Goal: Contribute content

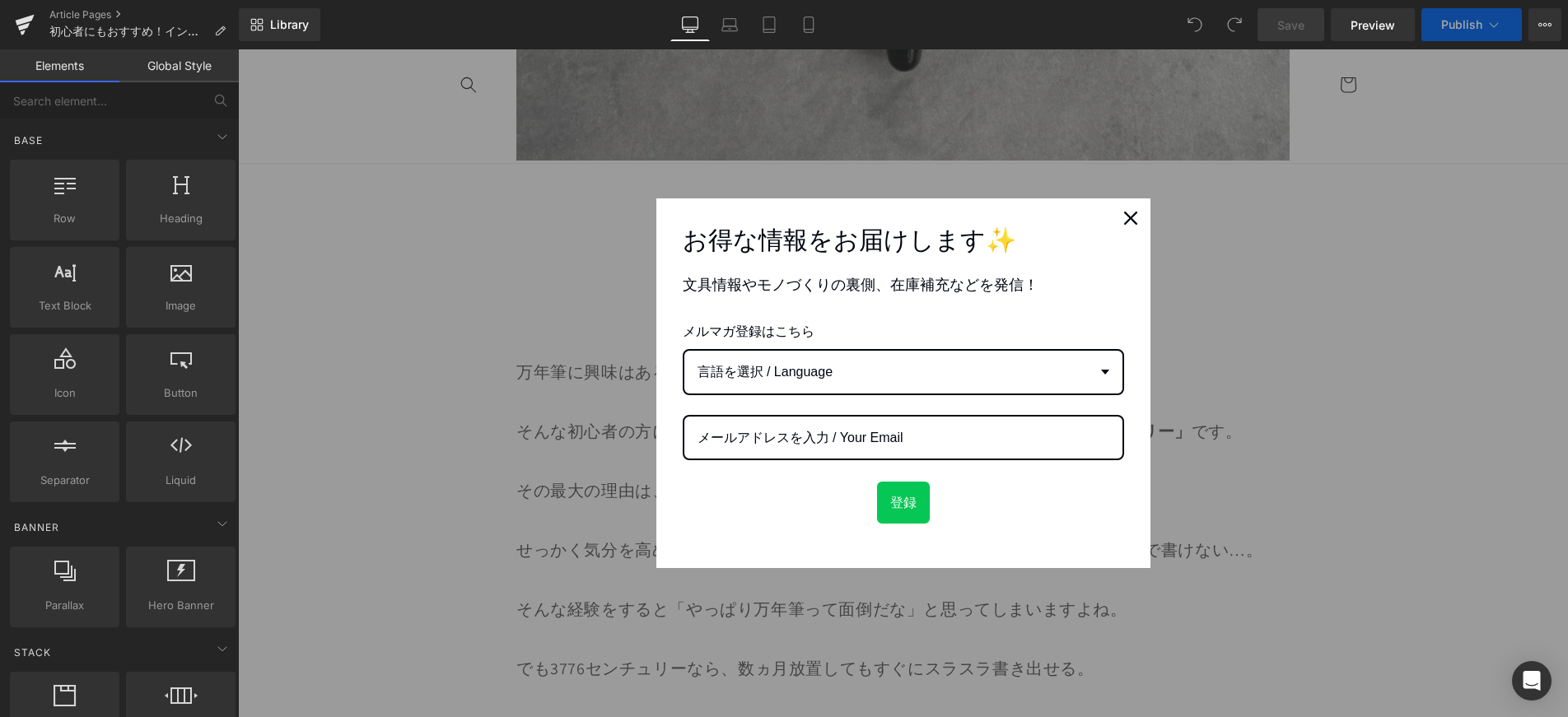
scroll to position [1171, 0]
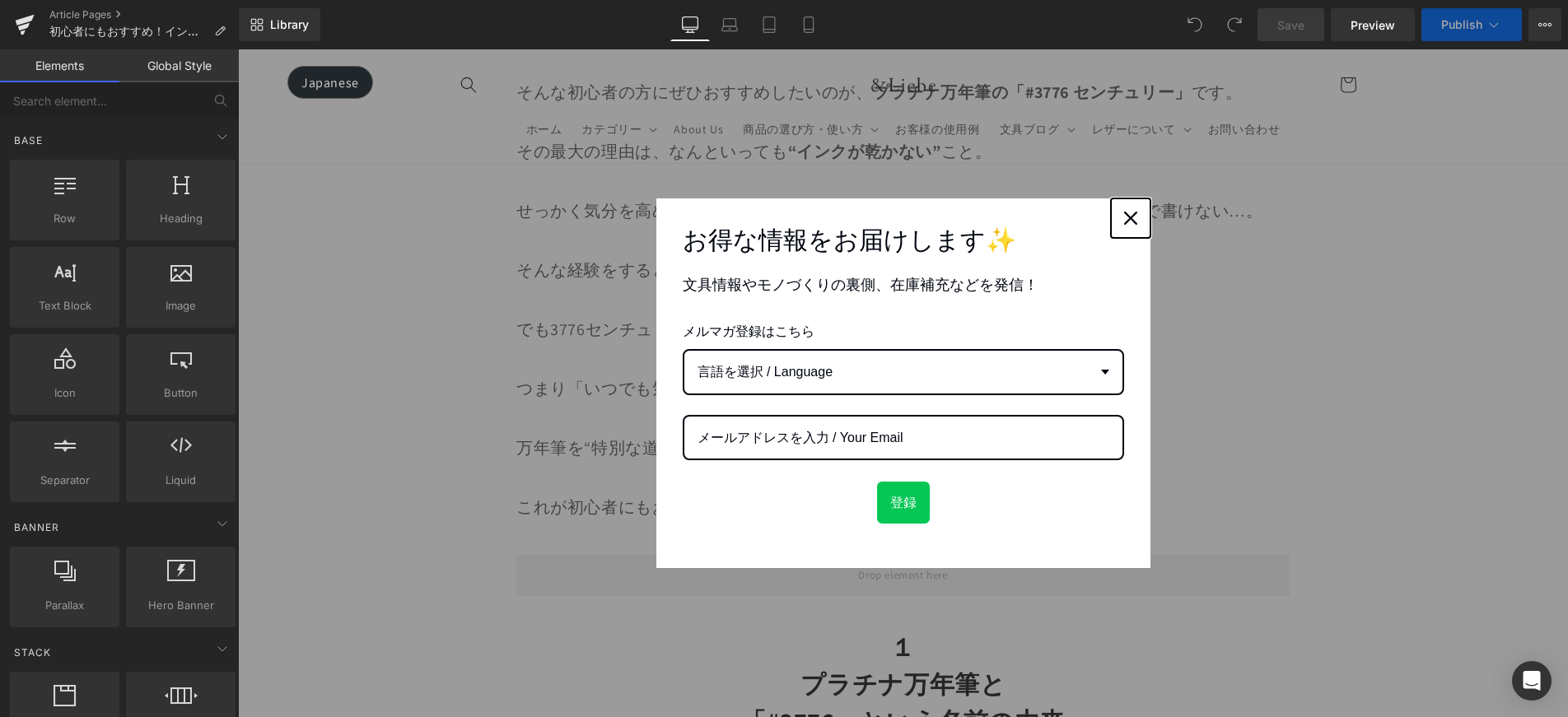
click at [1124, 231] on button "Close" at bounding box center [1130, 218] width 39 height 39
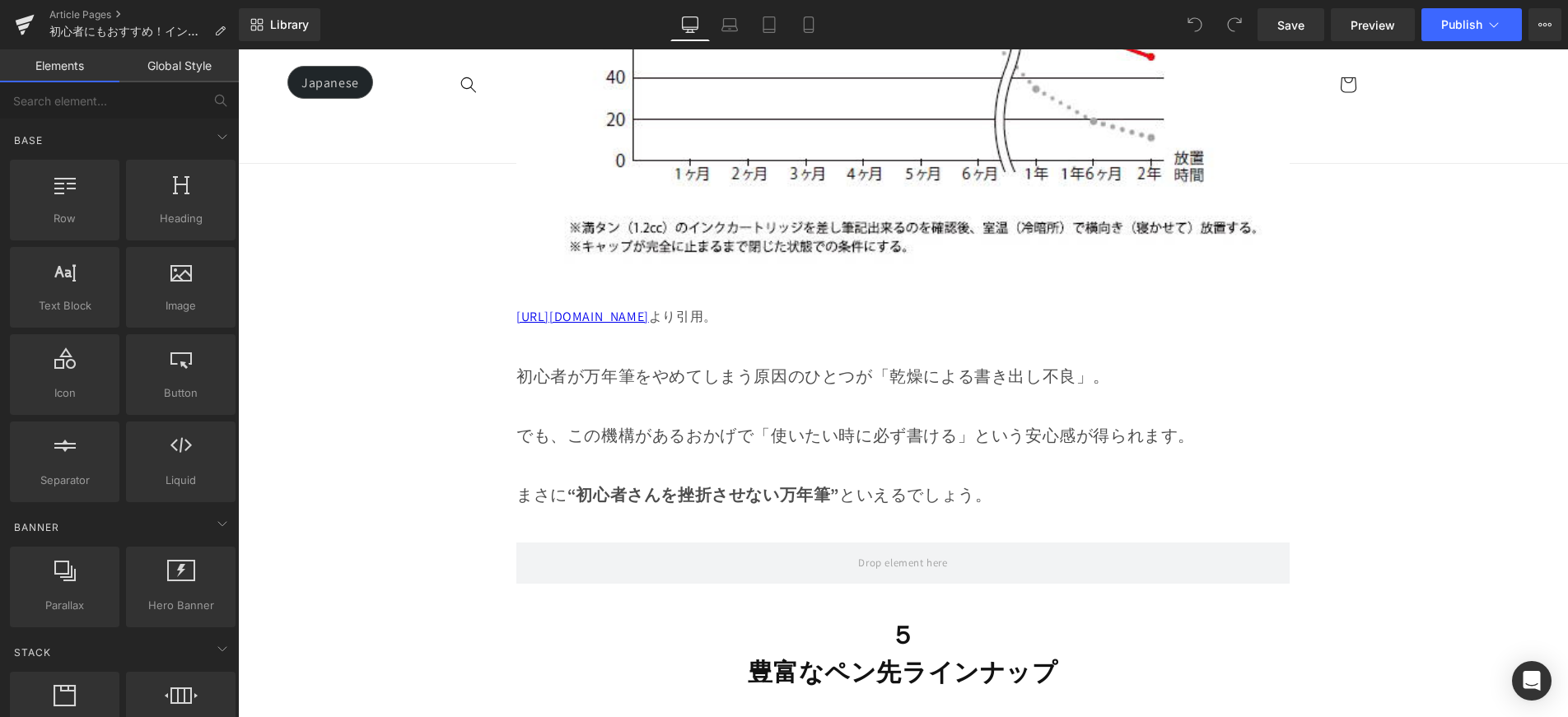
scroll to position [11476, 0]
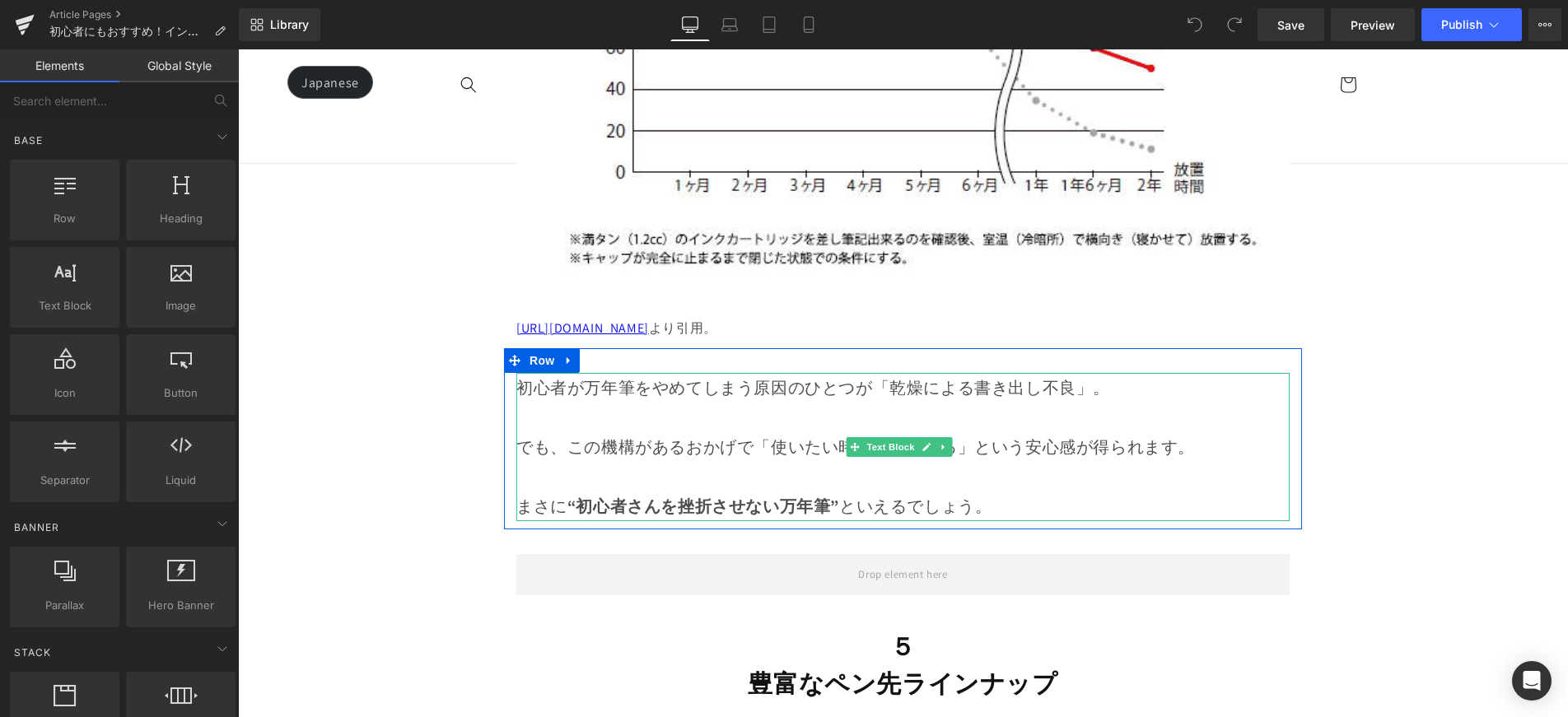
click at [567, 372] on p "初心者が万年筆をやめてしまう原因のひとつが「乾燥による書き出し不良」。" at bounding box center [903, 387] width 773 height 30
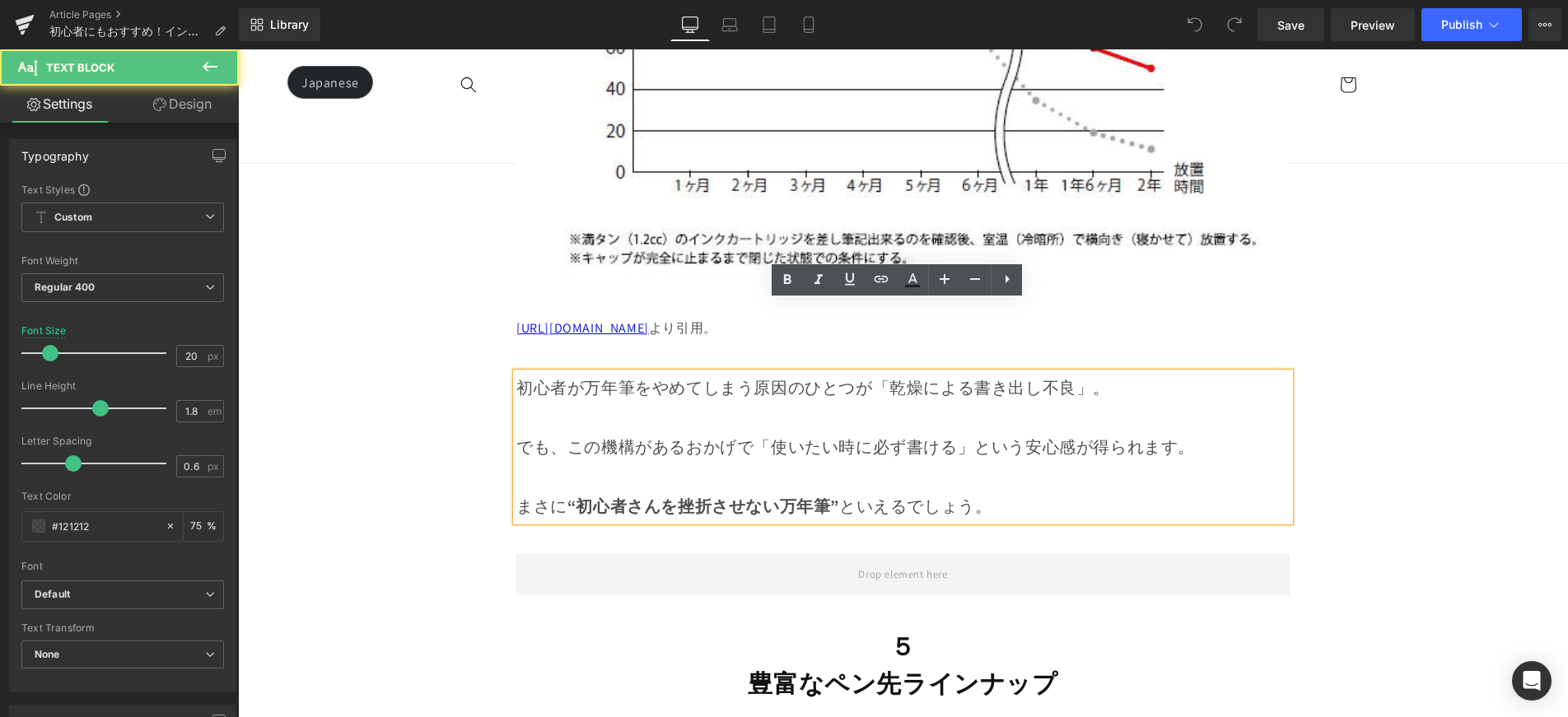
click at [565, 372] on p "初心者が万年筆をやめてしまう原因のひとつが「乾燥による書き出し不良」。" at bounding box center [903, 387] width 773 height 30
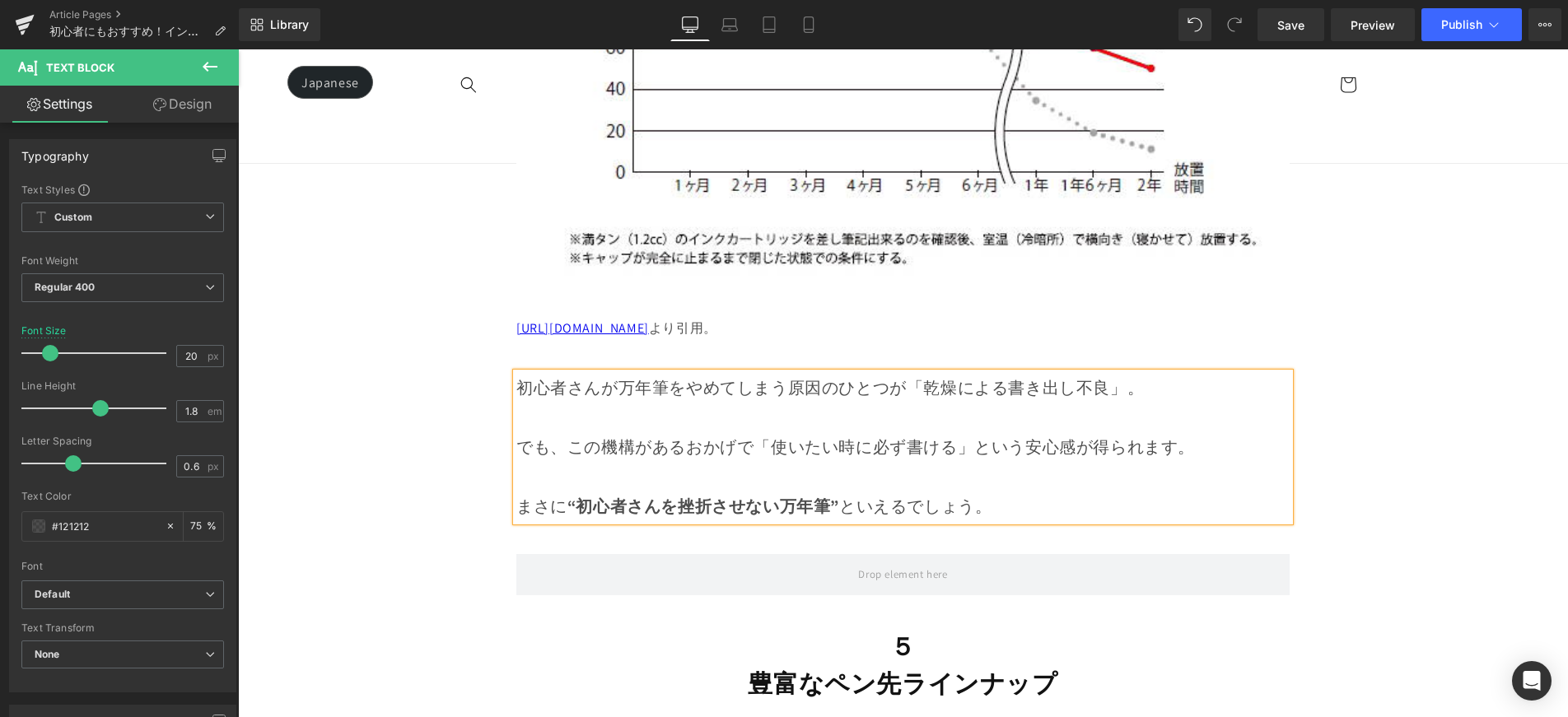
click at [785, 372] on p "初心者さんが万年筆をやめてしまう原因のひとつが「乾燥による書き出し不良」。" at bounding box center [903, 387] width 773 height 30
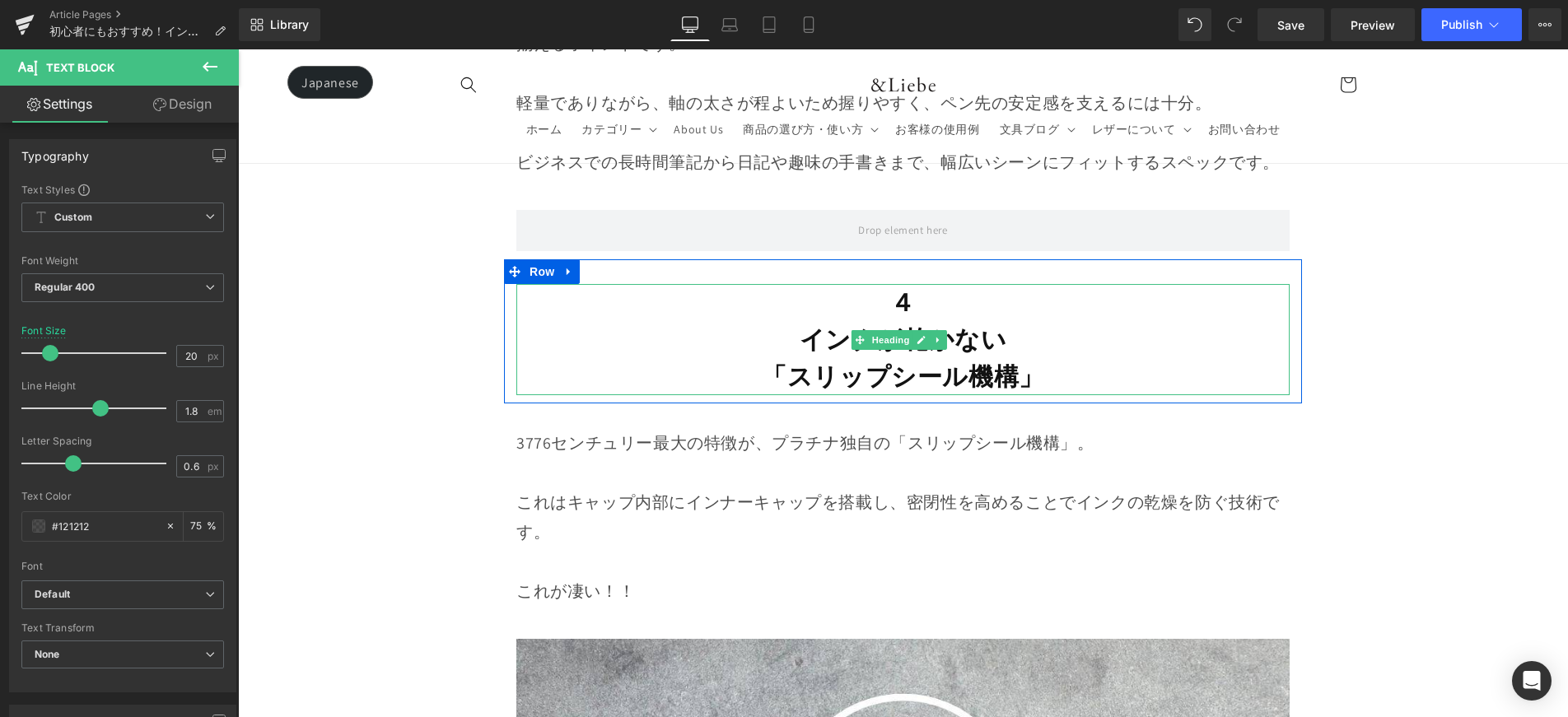
scroll to position [9768, 0]
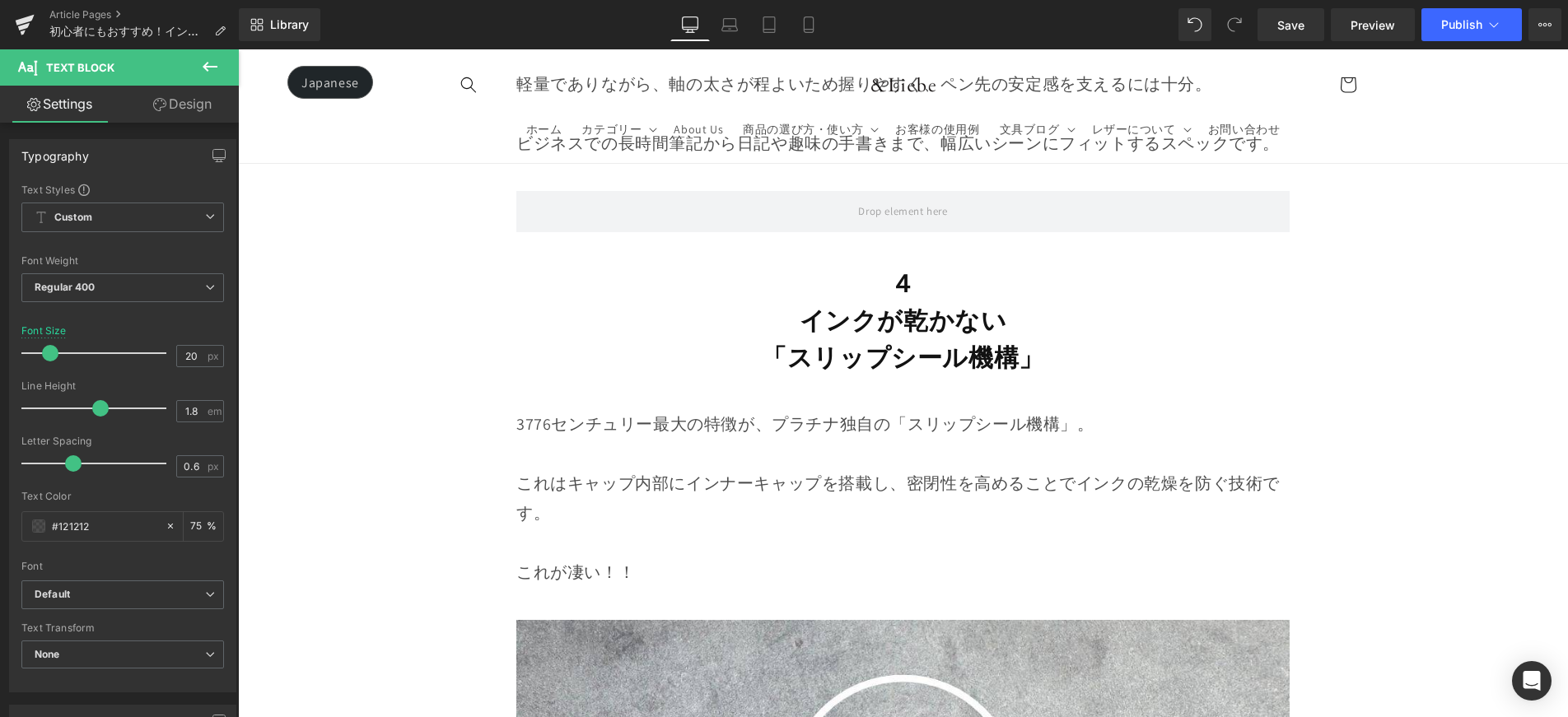
click at [892, 409] on p "3776センチュリー最大の特徴が、プラチナ独自の「スリップシール機構」。" at bounding box center [903, 424] width 773 height 30
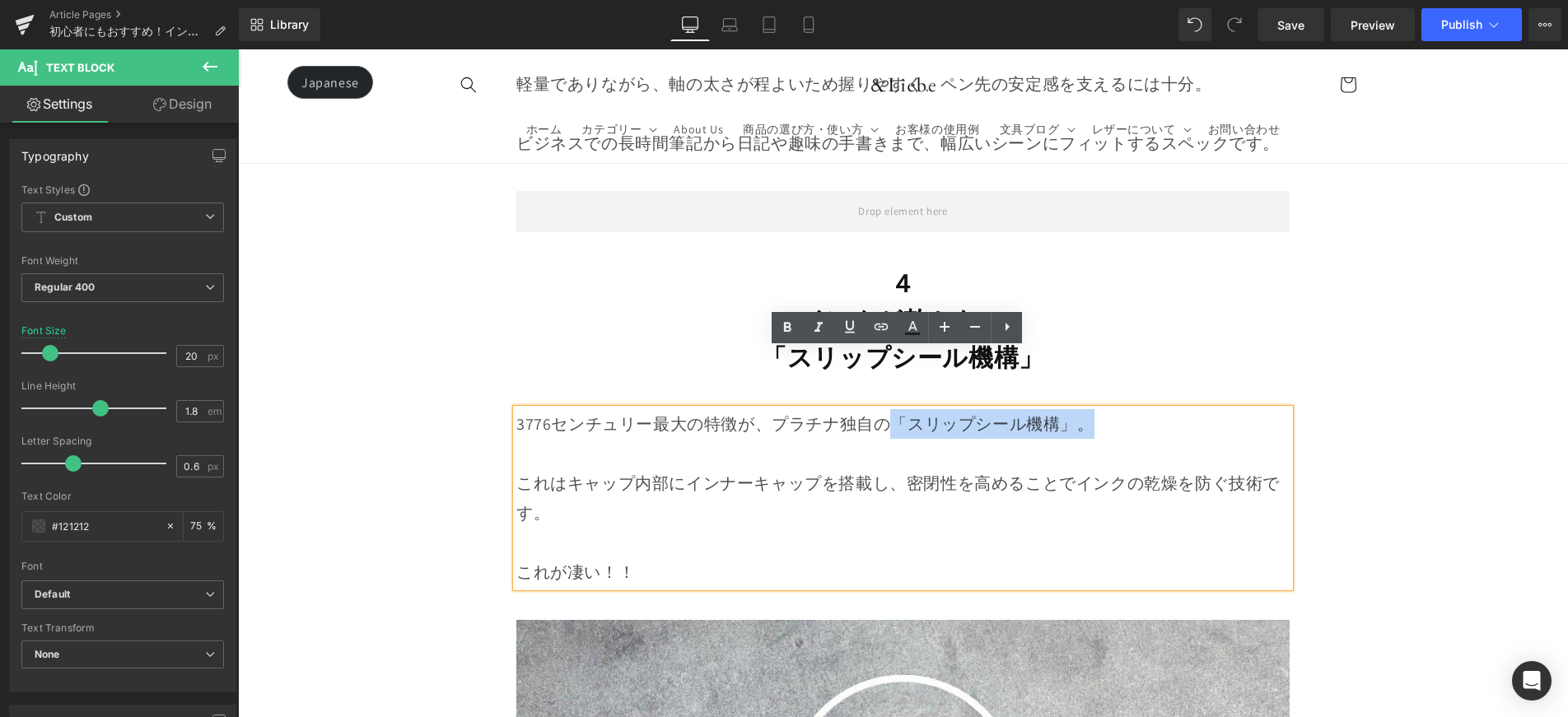
drag, startPoint x: 891, startPoint y: 360, endPoint x: 1084, endPoint y: 365, distance: 193.1
click at [1084, 409] on p "3776センチュリー最大の特徴が、プラチナ独自の「スリップシール機構」。" at bounding box center [903, 424] width 773 height 30
click at [784, 321] on icon at bounding box center [786, 327] width 20 height 20
click at [949, 468] on p "これはキャップ内部にインナーキャップを搭載し、密閉性を高めることでインクの乾燥を防ぐ技術です。" at bounding box center [903, 498] width 773 height 60
click at [1274, 27] on link "Save" at bounding box center [1291, 24] width 67 height 33
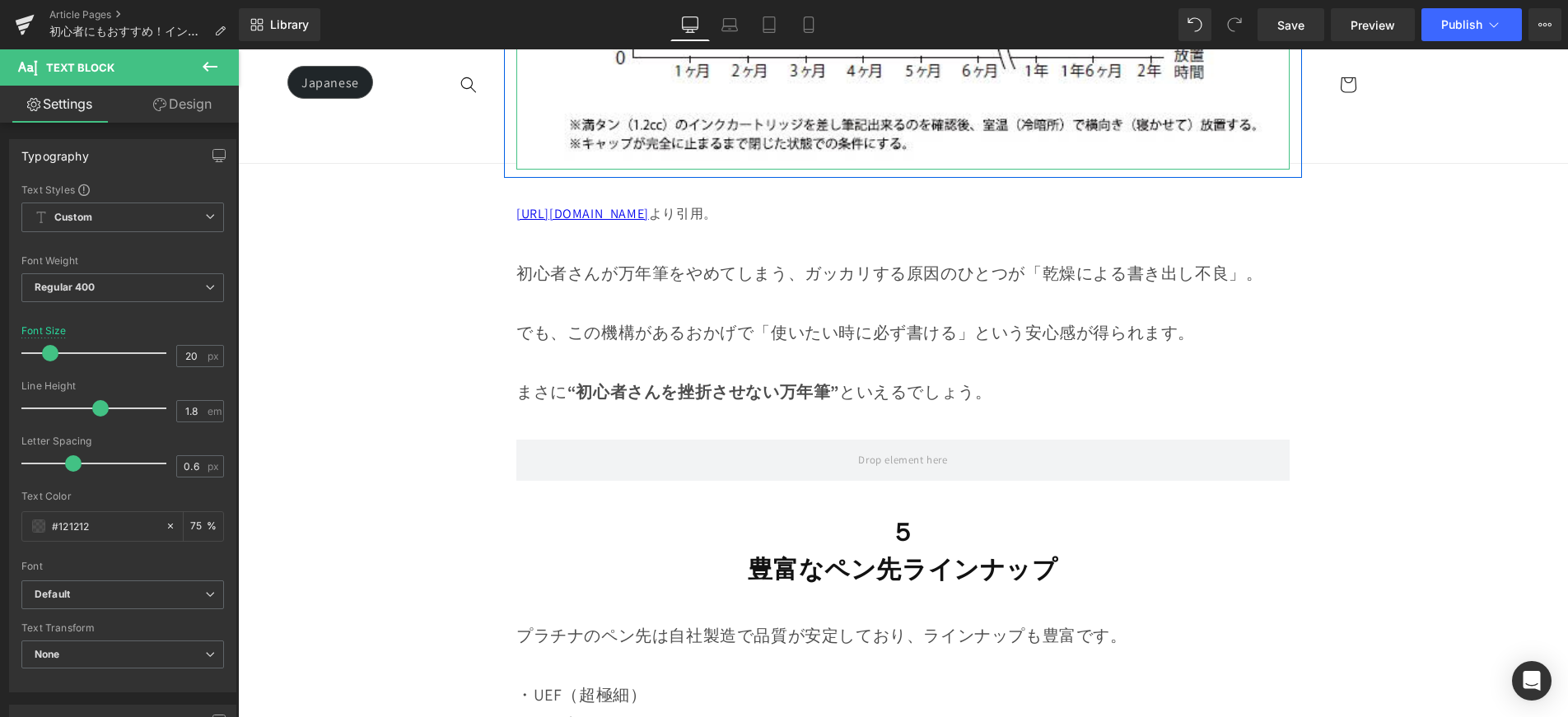
scroll to position [11499, 0]
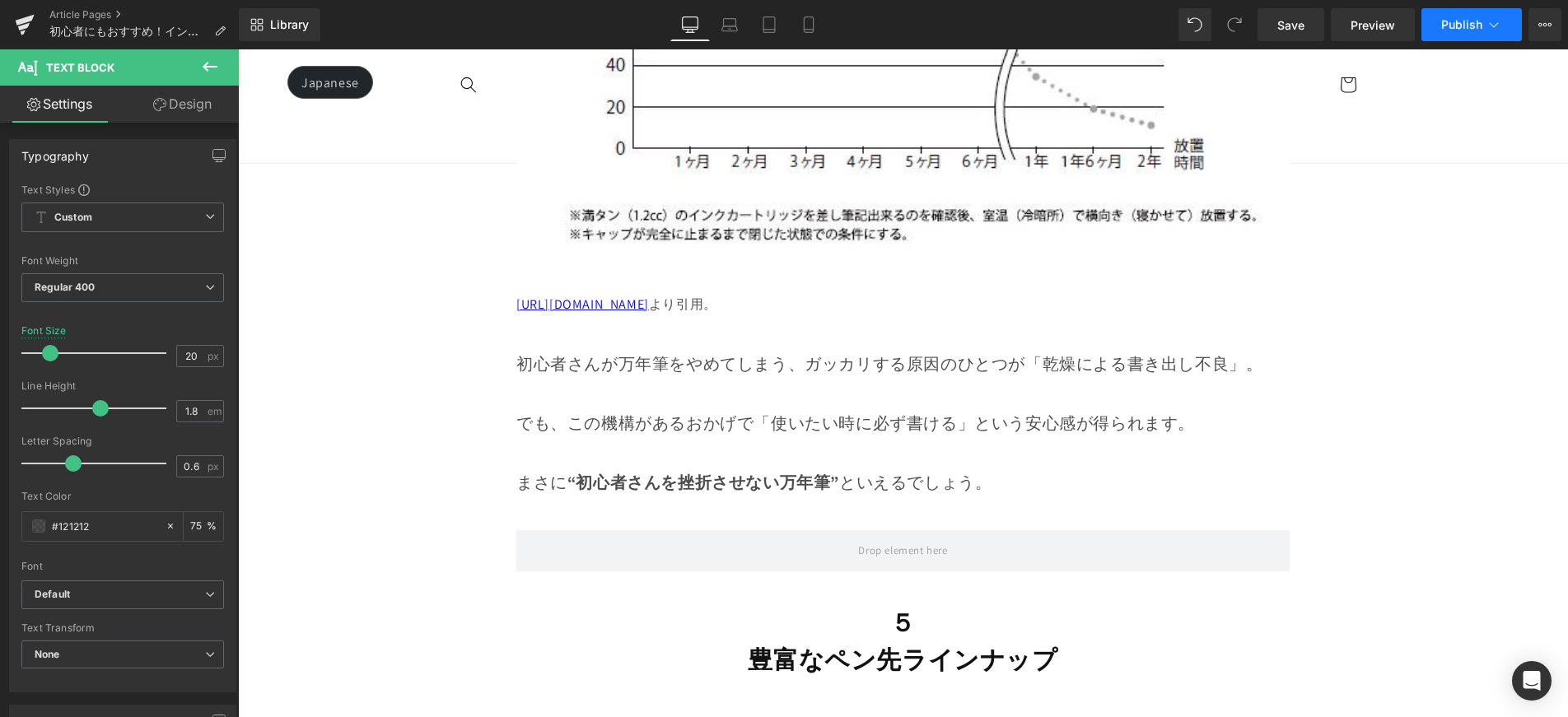
click at [1458, 18] on span "Publish" at bounding box center [1462, 24] width 41 height 13
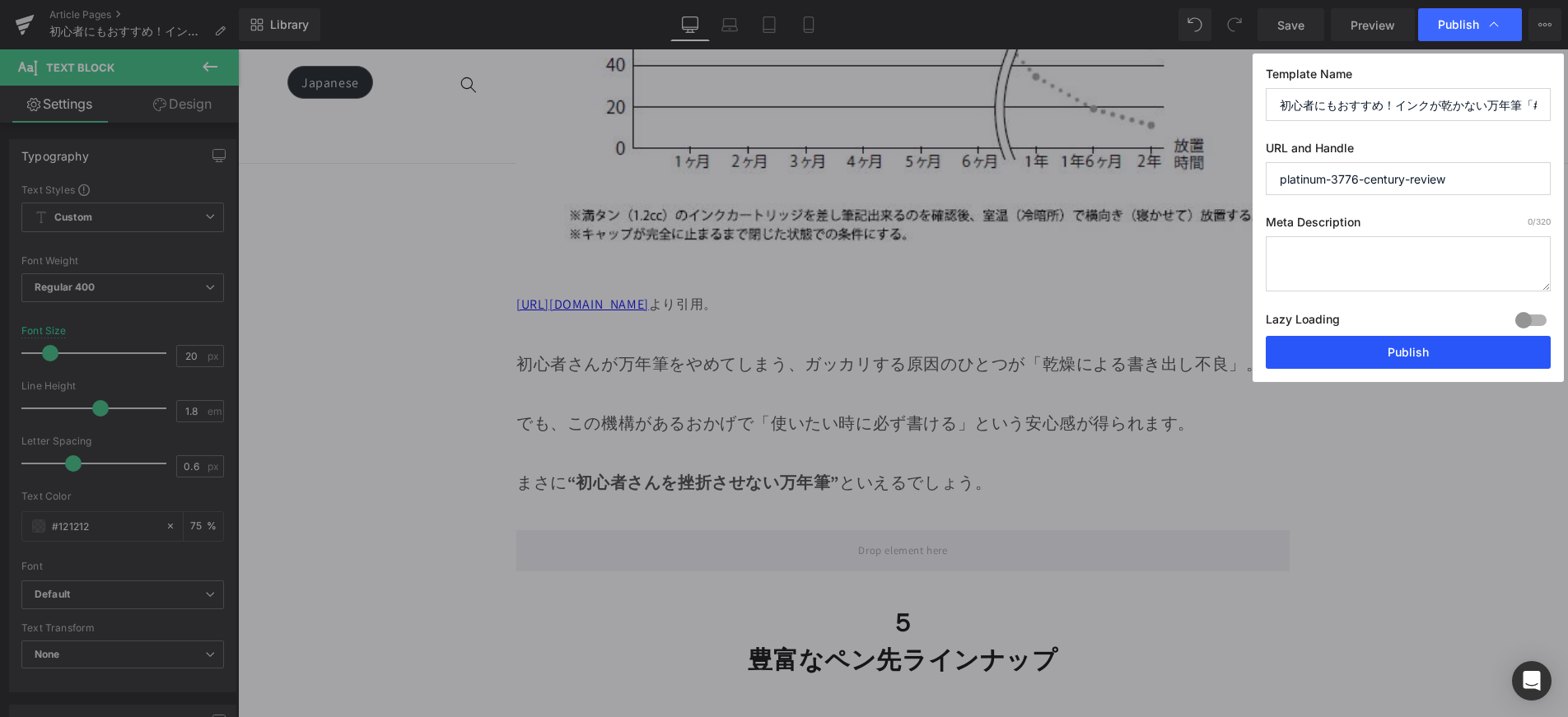
click at [1408, 345] on button "Publish" at bounding box center [1409, 352] width 285 height 33
